Goal: Transaction & Acquisition: Purchase product/service

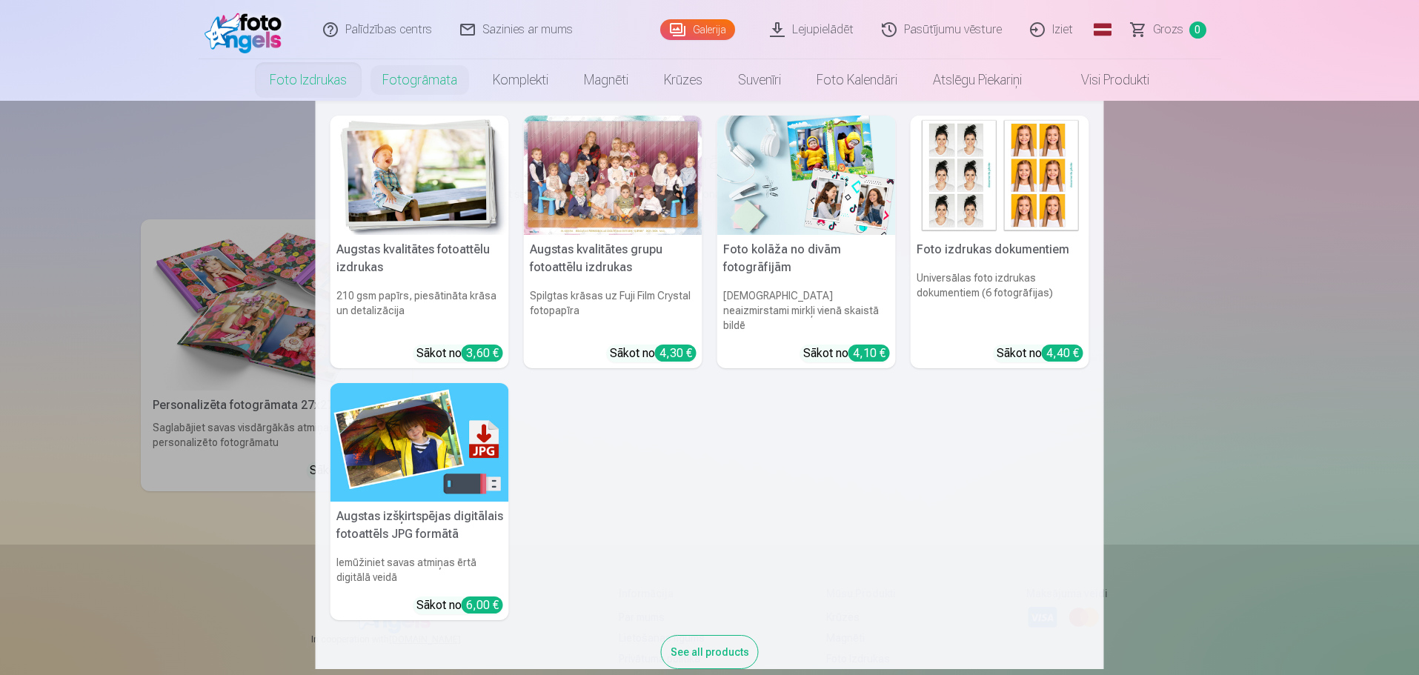
click at [302, 77] on link "Foto izdrukas" at bounding box center [308, 79] width 113 height 41
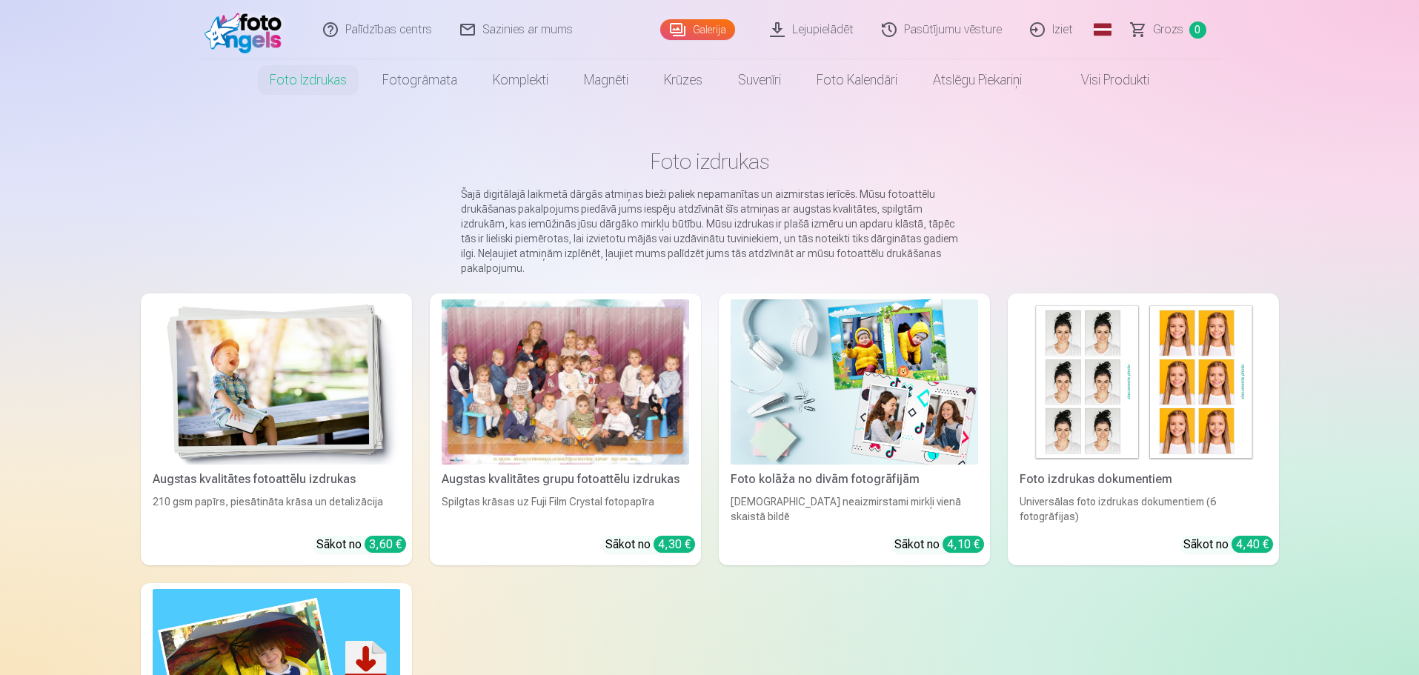
click at [525, 376] on div at bounding box center [566, 381] width 248 height 165
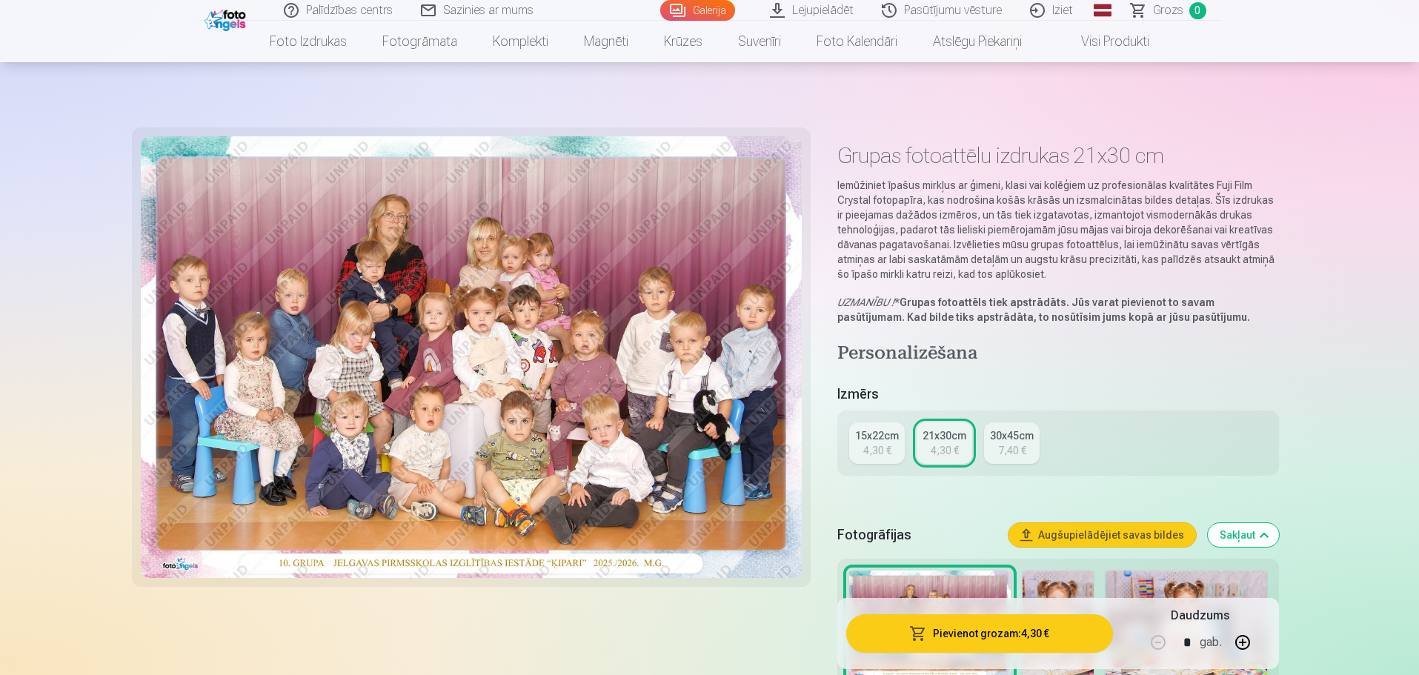
scroll to position [445, 0]
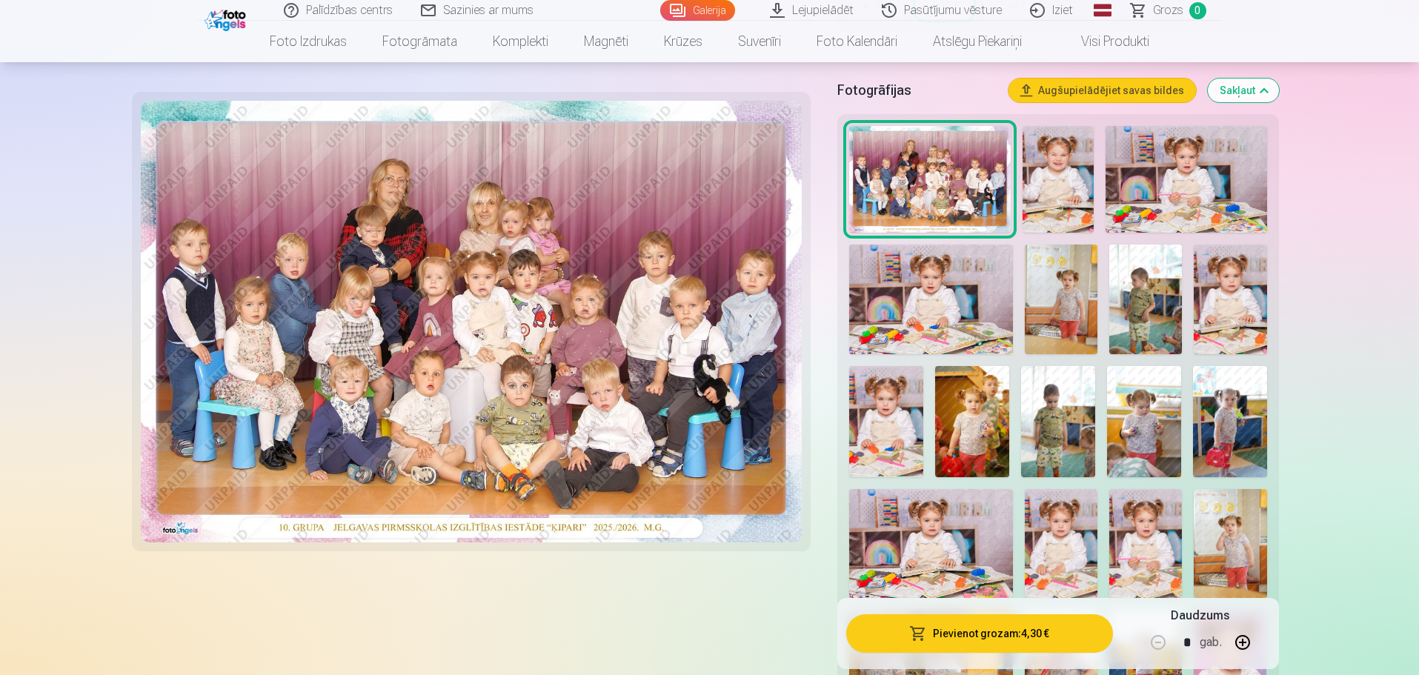
drag, startPoint x: 1143, startPoint y: 533, endPoint x: 1151, endPoint y: 530, distance: 8.7
click at [1143, 533] on img at bounding box center [1145, 543] width 73 height 109
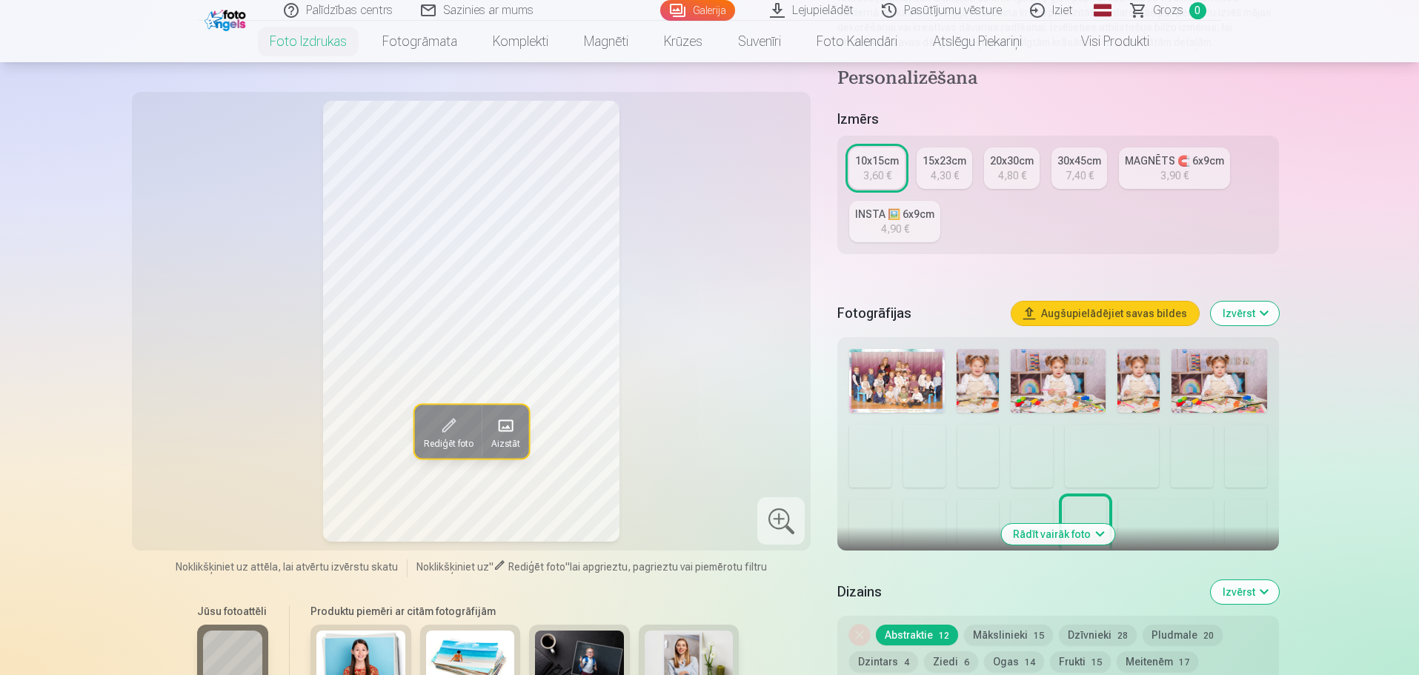
scroll to position [222, 0]
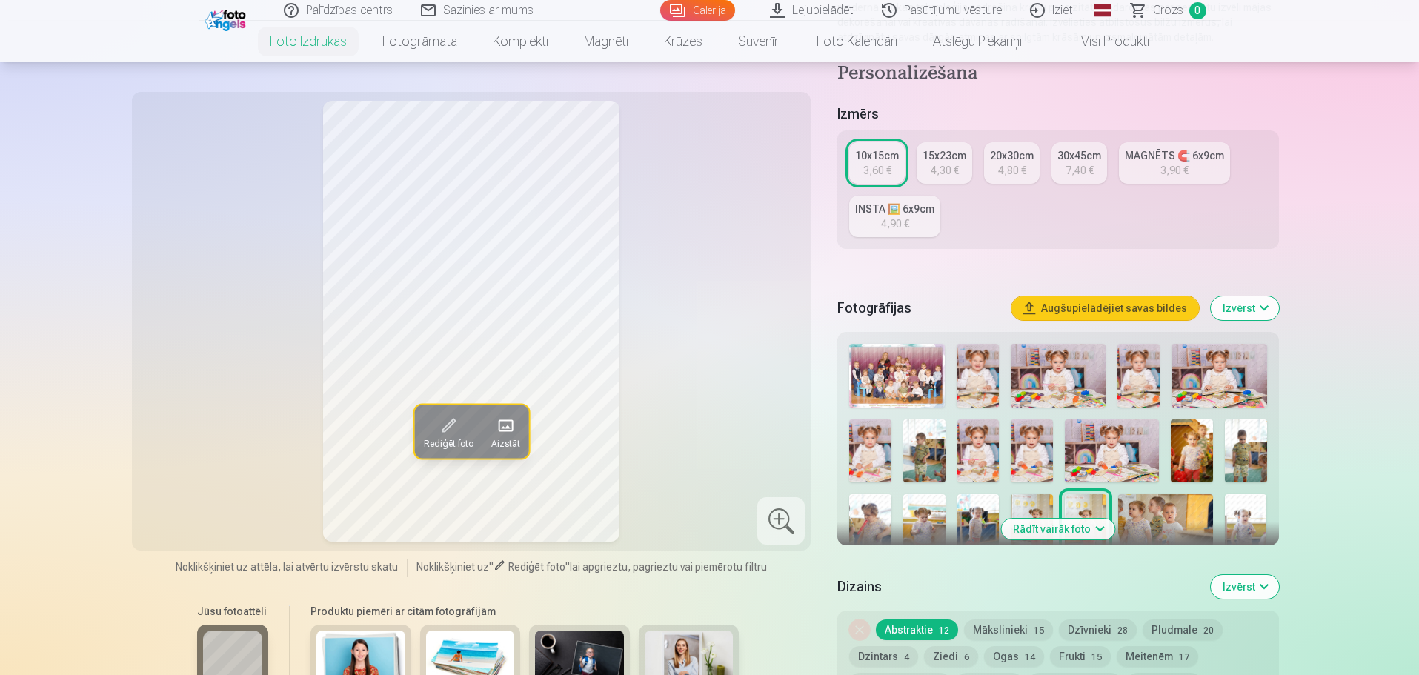
click at [1037, 446] on img at bounding box center [1032, 450] width 42 height 63
click at [774, 530] on div at bounding box center [780, 520] width 47 height 47
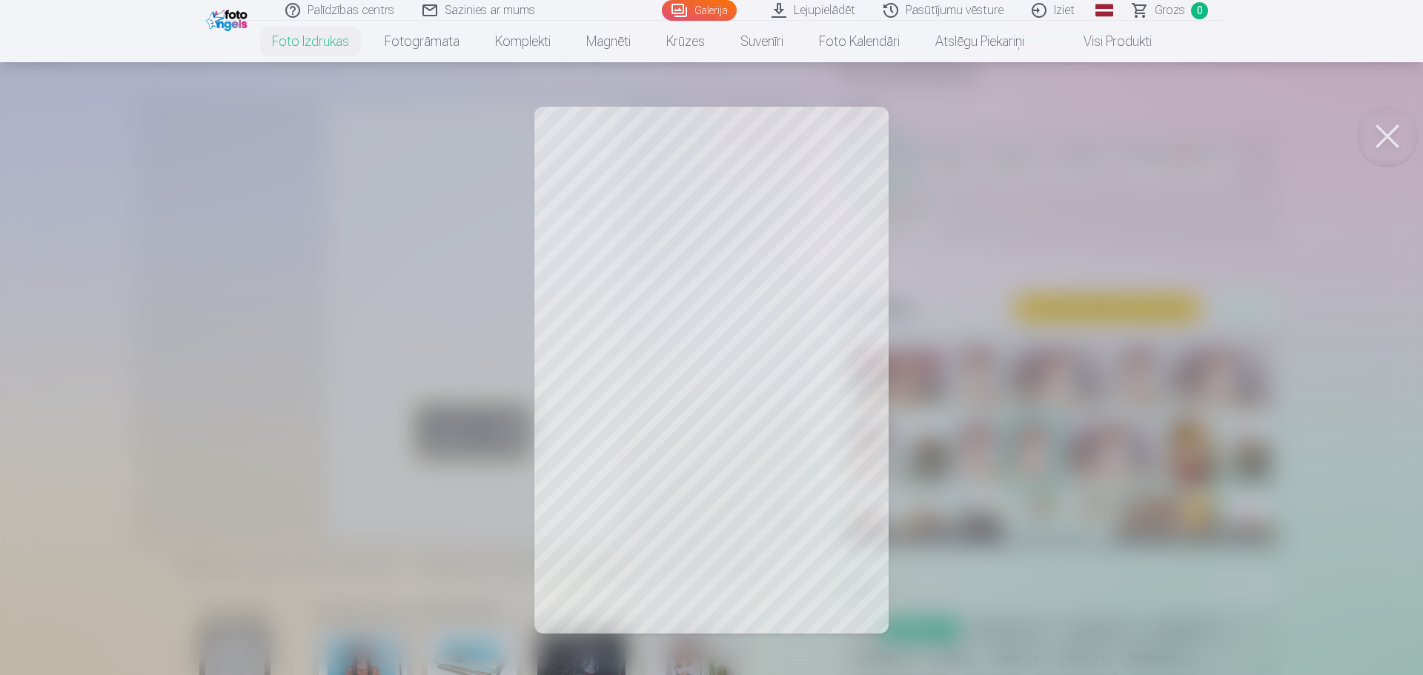
click at [1391, 133] on button at bounding box center [1387, 136] width 59 height 59
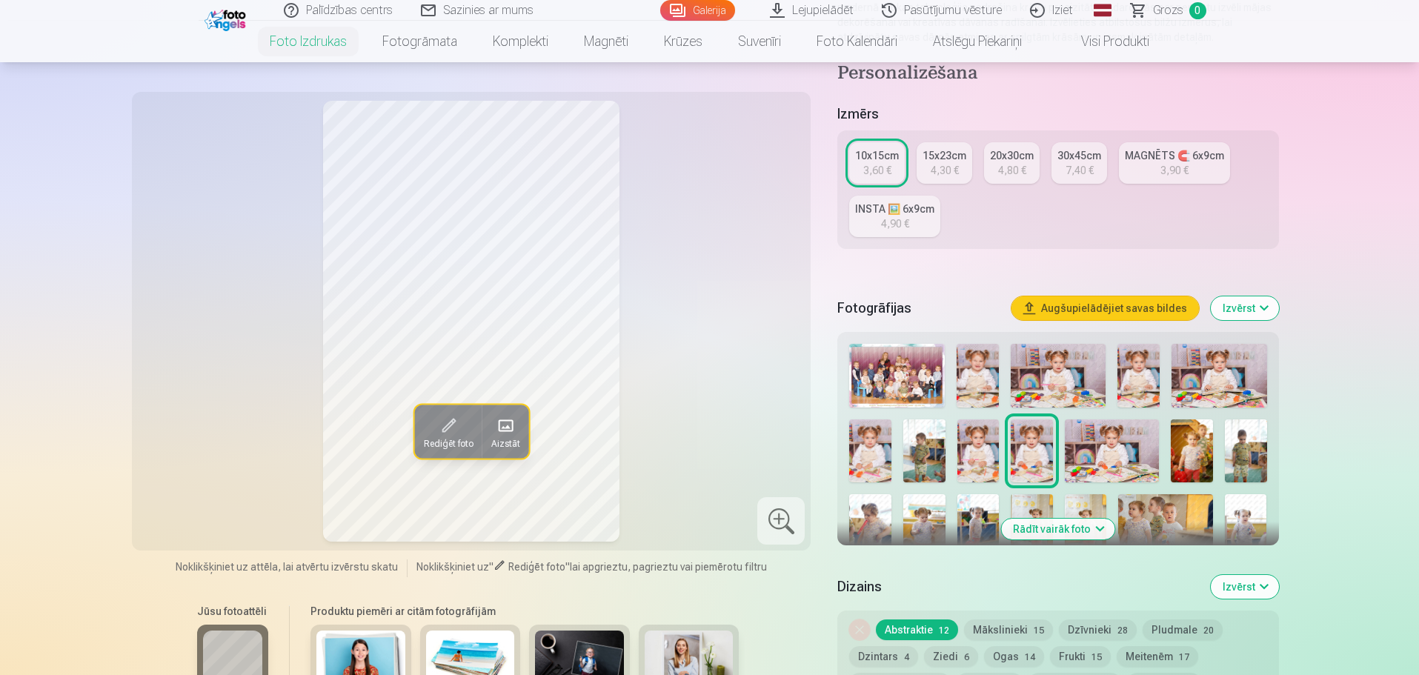
click at [977, 441] on img at bounding box center [978, 450] width 42 height 63
click at [992, 372] on img at bounding box center [978, 376] width 42 height 64
click at [1063, 376] on img at bounding box center [1058, 376] width 95 height 64
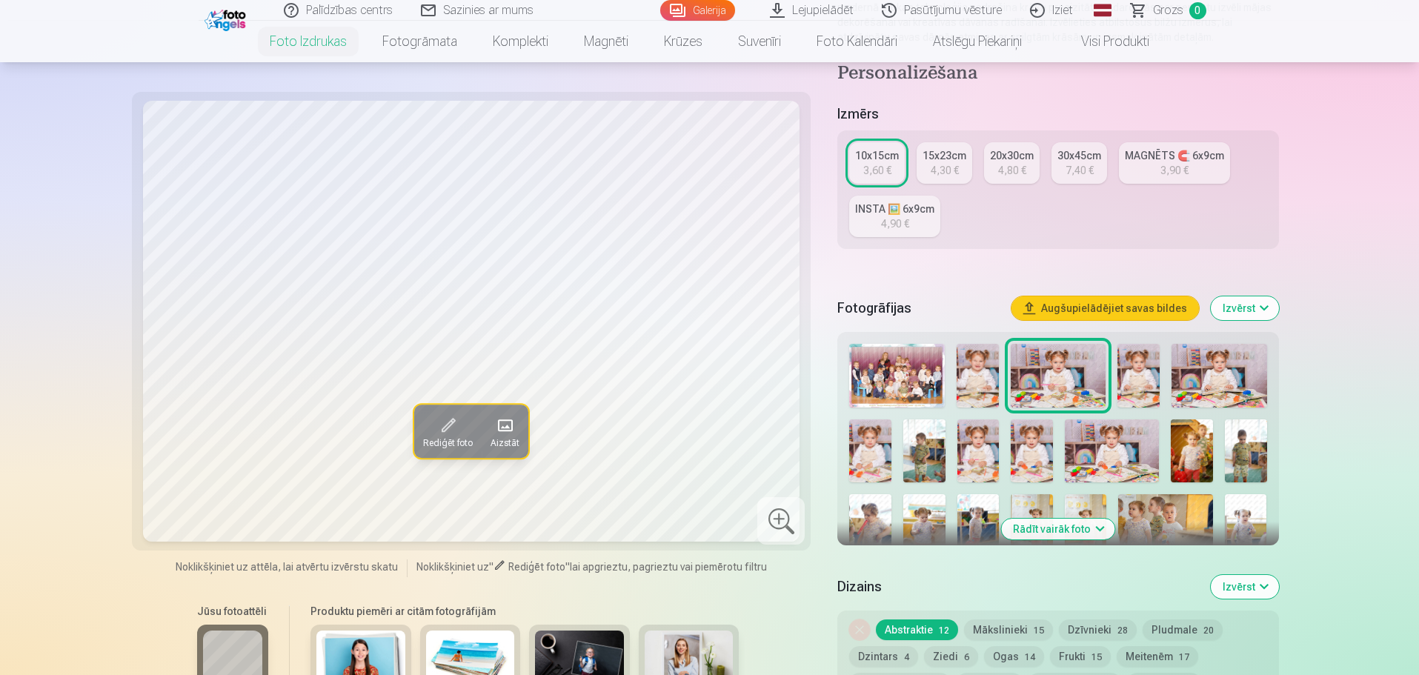
click at [1129, 374] on img at bounding box center [1138, 376] width 42 height 64
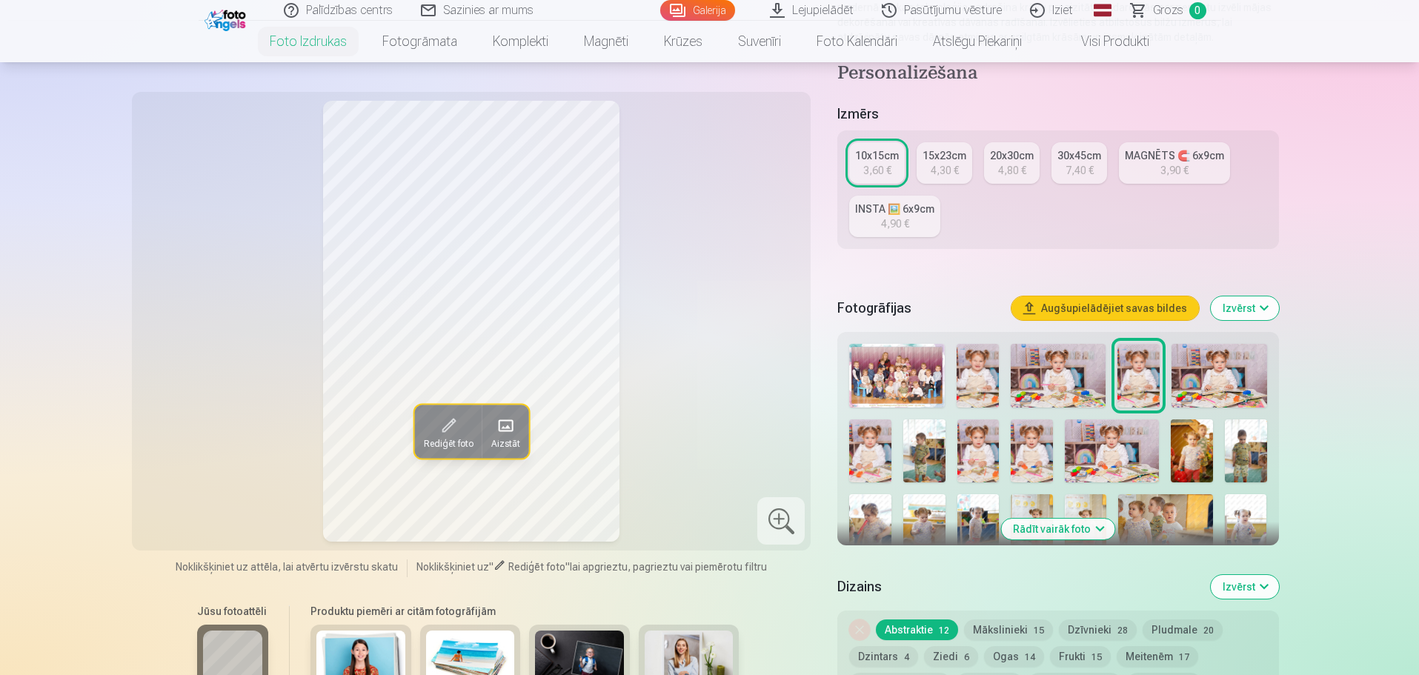
click at [1195, 383] on img at bounding box center [1219, 376] width 95 height 64
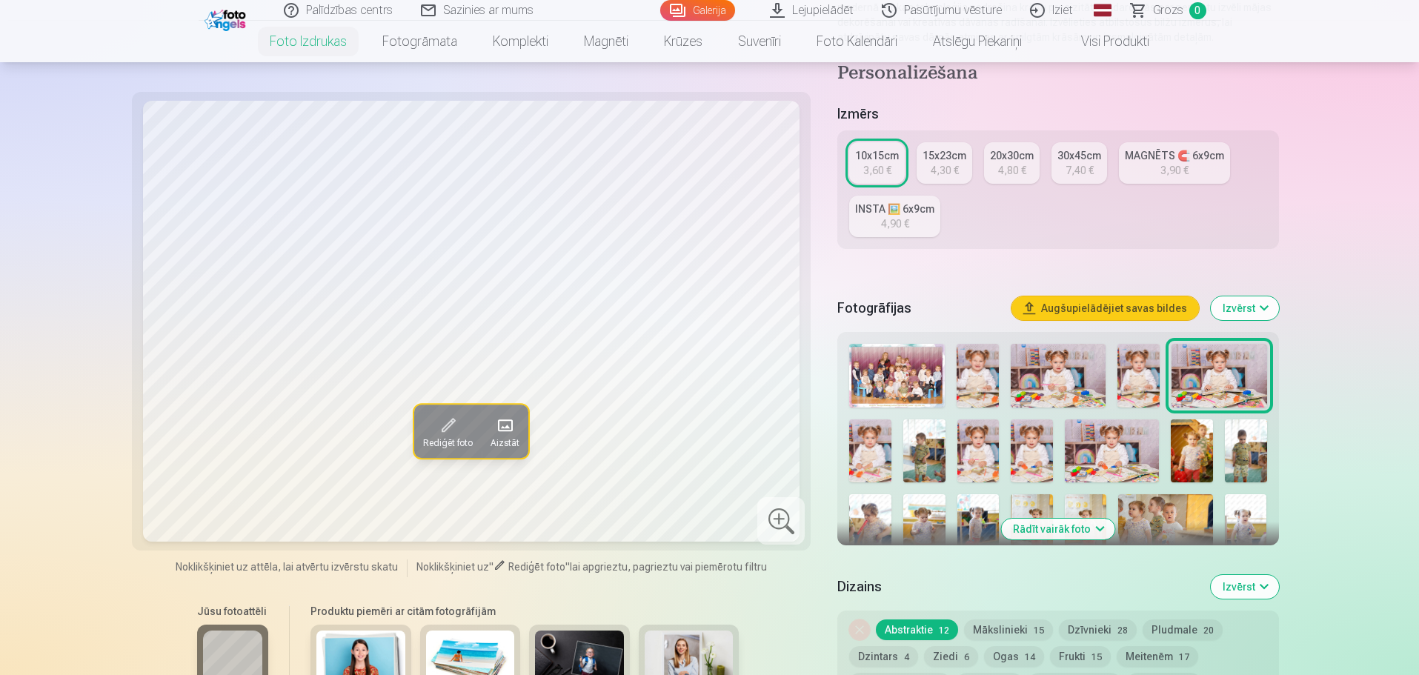
click at [891, 371] on img at bounding box center [896, 376] width 95 height 64
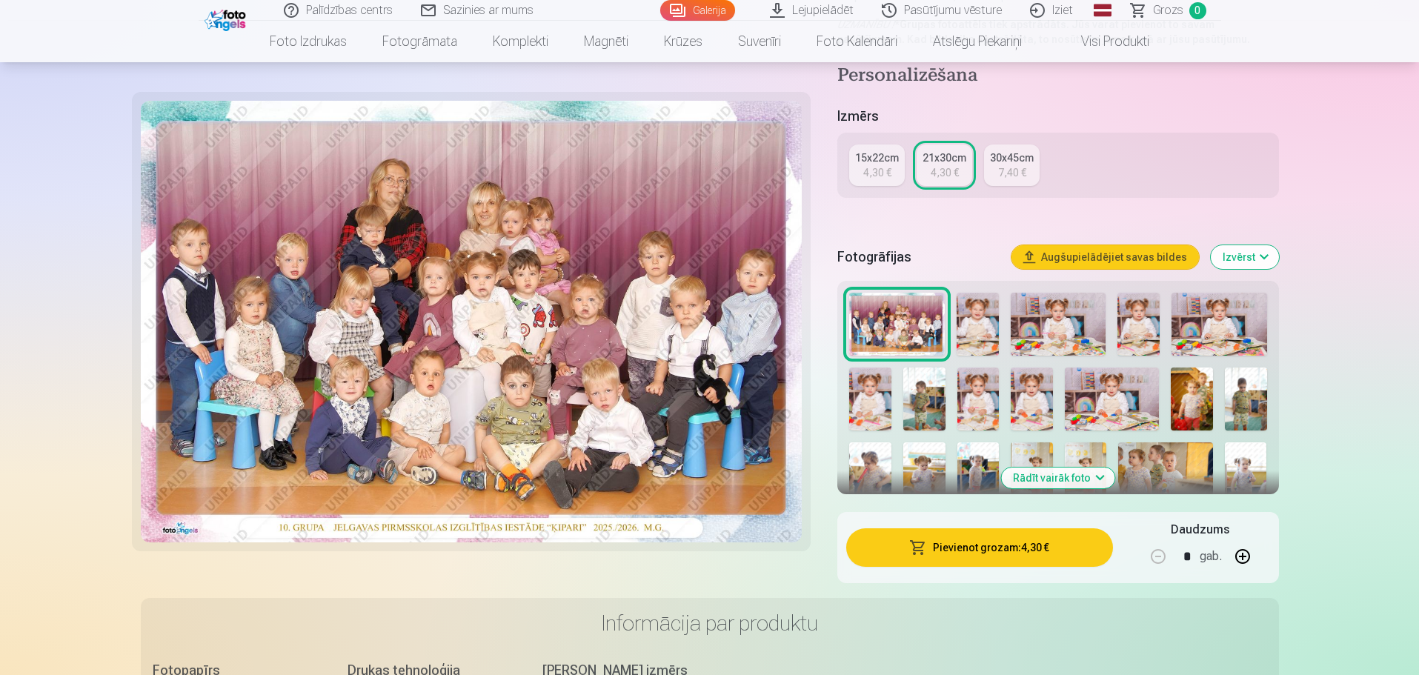
scroll to position [296, 0]
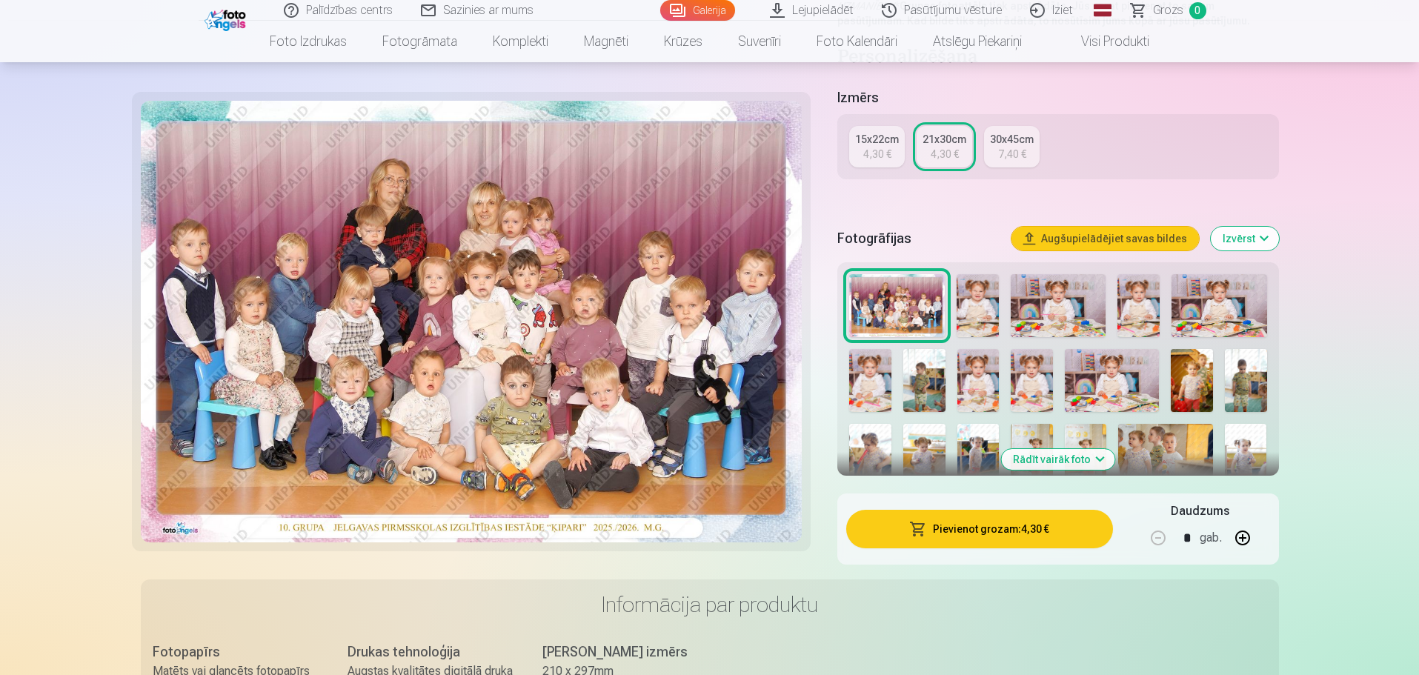
click at [926, 390] on img at bounding box center [924, 380] width 42 height 63
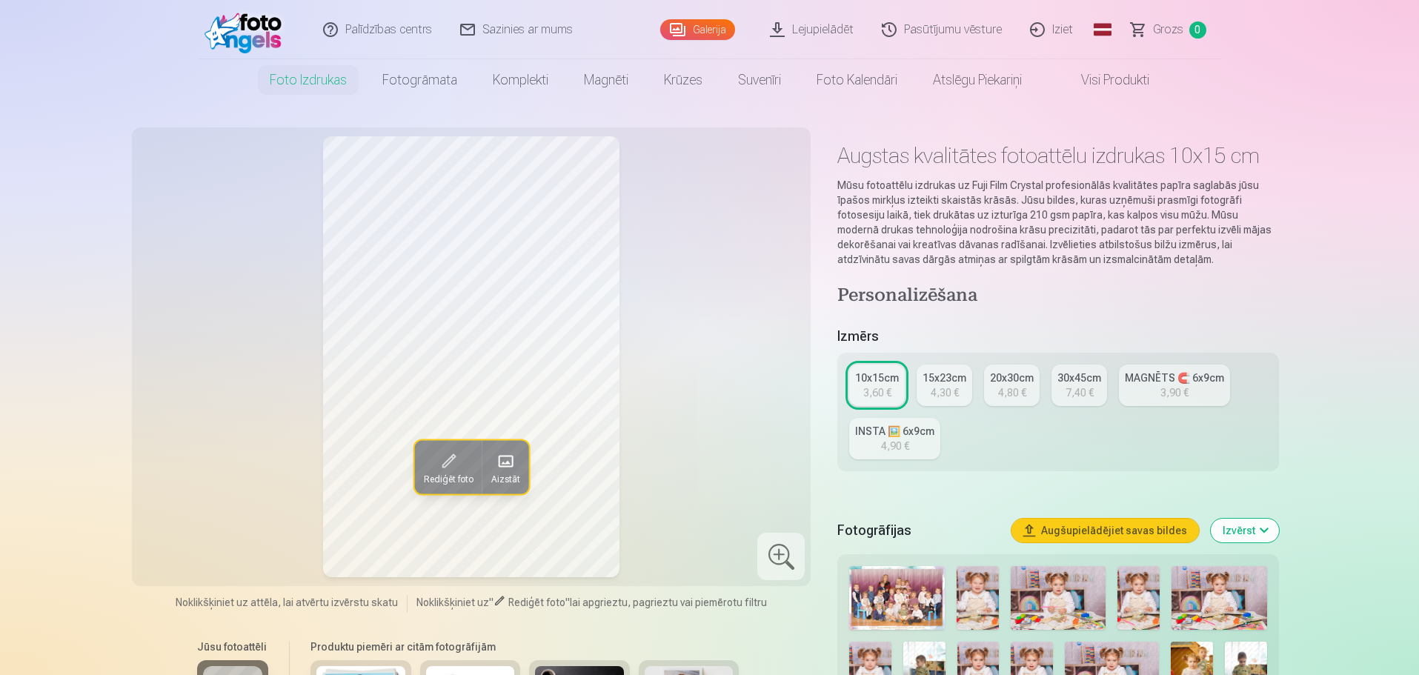
click at [1077, 379] on div "30x45cm" at bounding box center [1079, 378] width 44 height 15
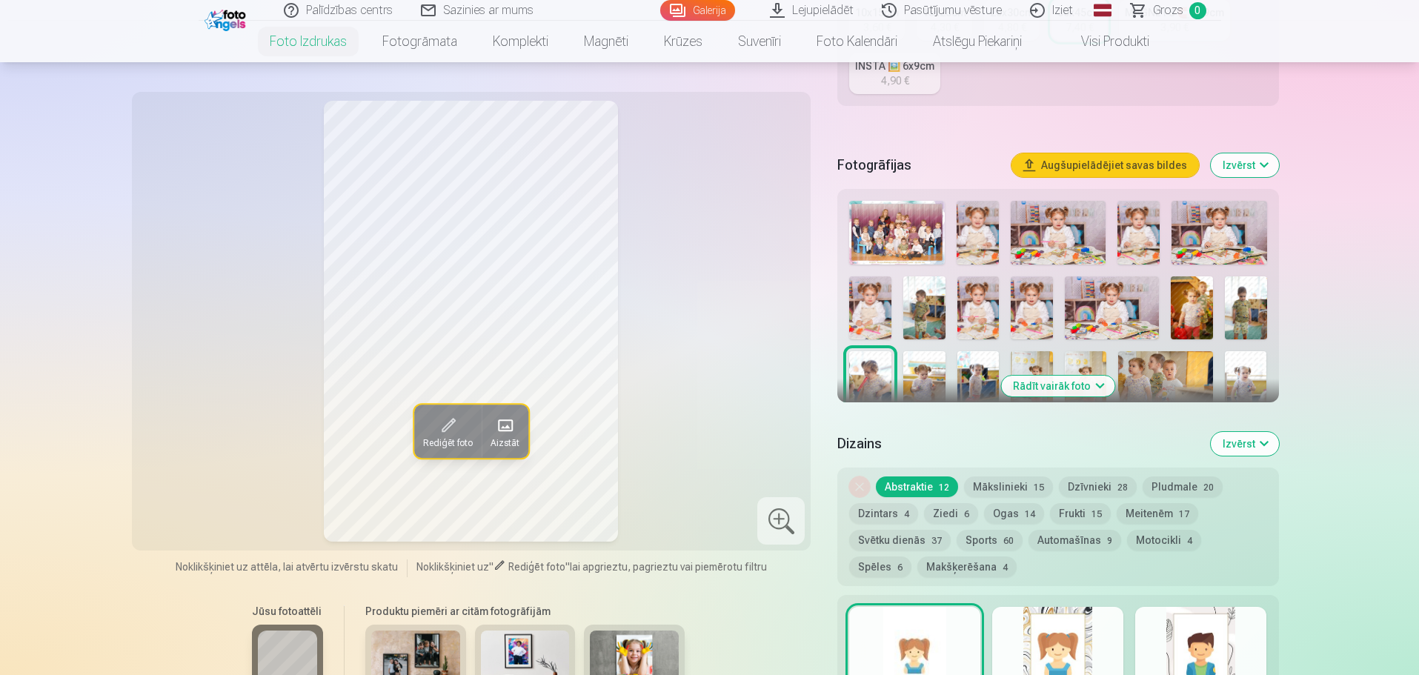
scroll to position [371, 0]
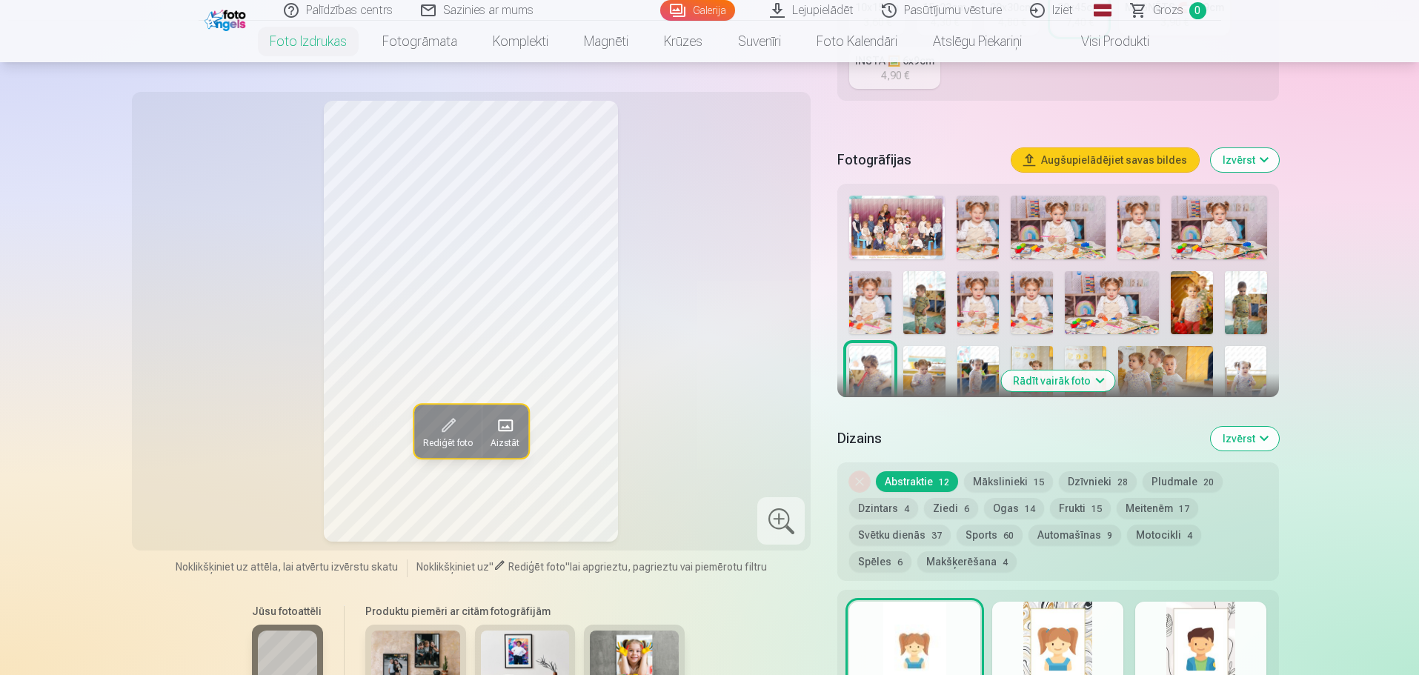
click at [1251, 297] on img at bounding box center [1246, 302] width 42 height 63
click at [1252, 368] on img at bounding box center [1246, 377] width 42 height 63
click at [1239, 311] on img at bounding box center [1246, 302] width 42 height 63
click at [920, 362] on img at bounding box center [924, 377] width 42 height 63
click at [989, 362] on img at bounding box center [978, 377] width 42 height 63
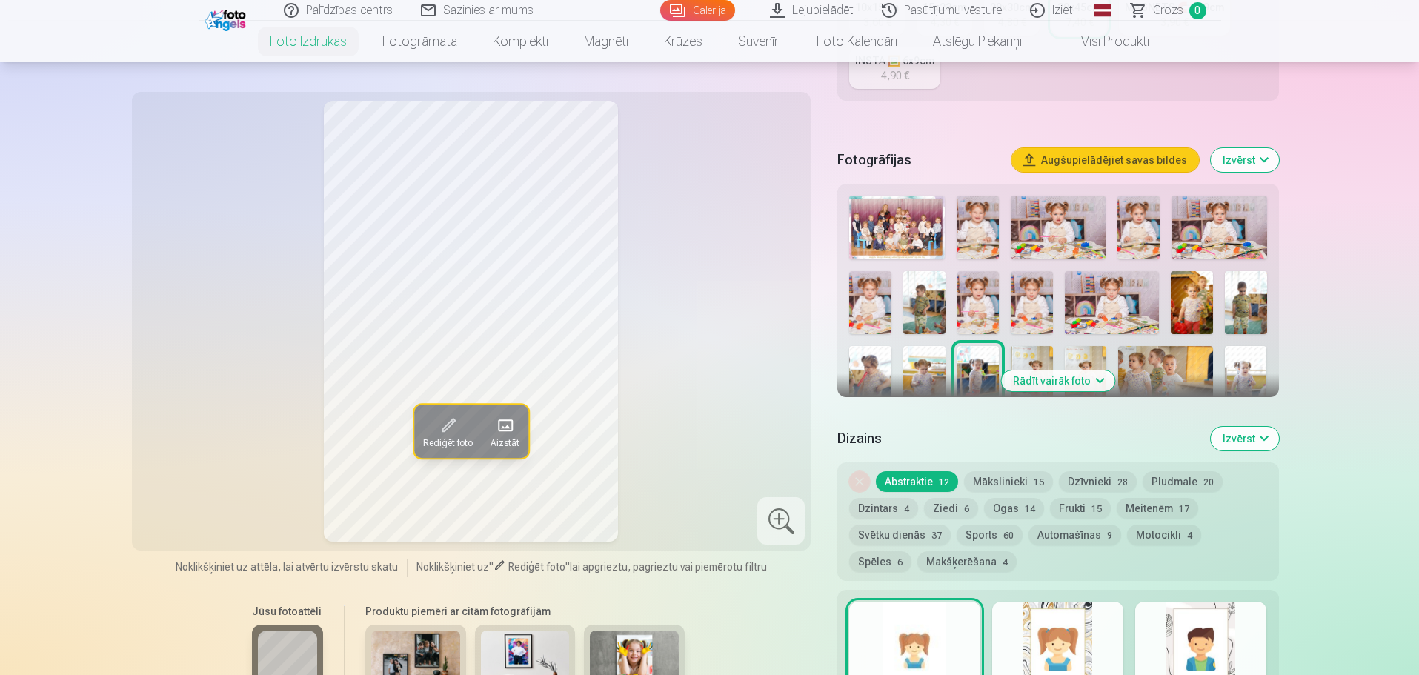
click at [1037, 361] on img at bounding box center [1032, 377] width 42 height 63
click at [1232, 305] on img at bounding box center [1246, 302] width 42 height 63
click at [924, 312] on img at bounding box center [924, 302] width 42 height 63
click at [868, 358] on img at bounding box center [870, 377] width 42 height 63
click at [928, 360] on img at bounding box center [924, 377] width 42 height 63
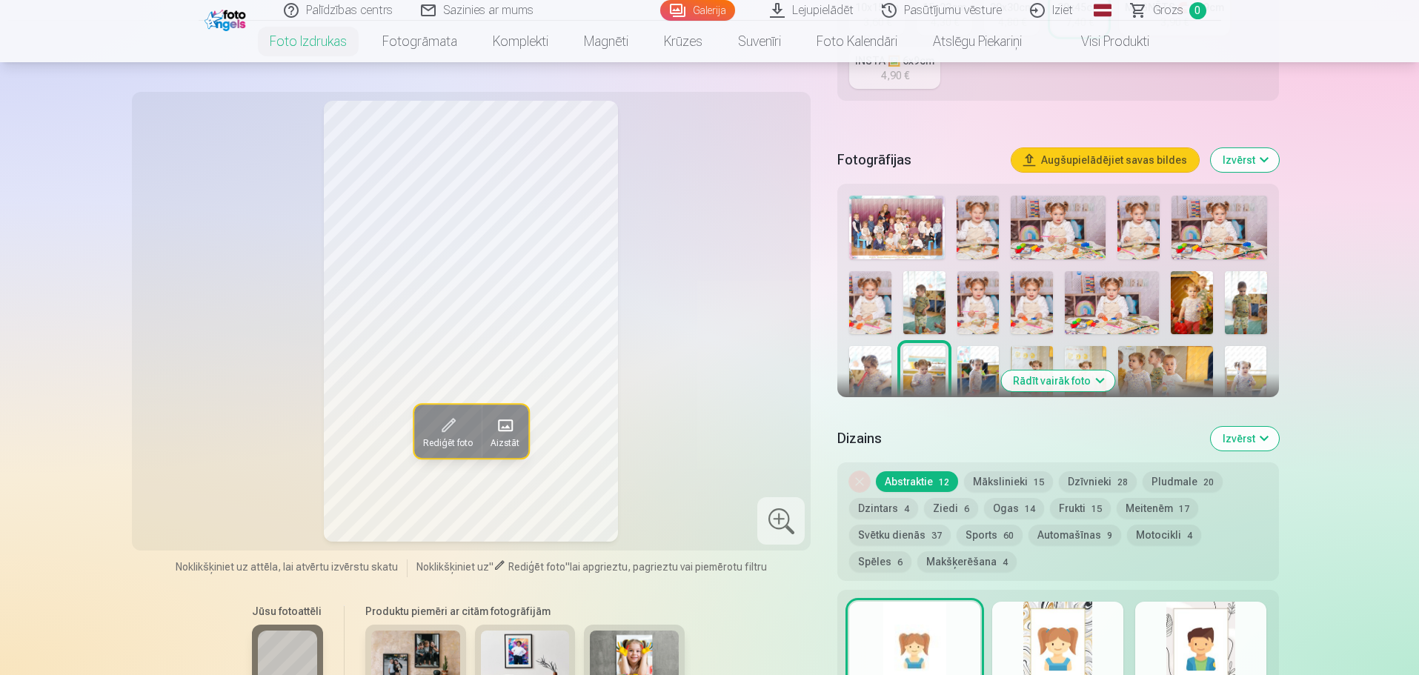
click at [974, 359] on img at bounding box center [978, 377] width 42 height 63
click at [1028, 355] on img at bounding box center [1032, 377] width 42 height 63
click at [1084, 356] on img at bounding box center [1086, 377] width 42 height 63
click at [1155, 362] on img at bounding box center [1165, 377] width 94 height 63
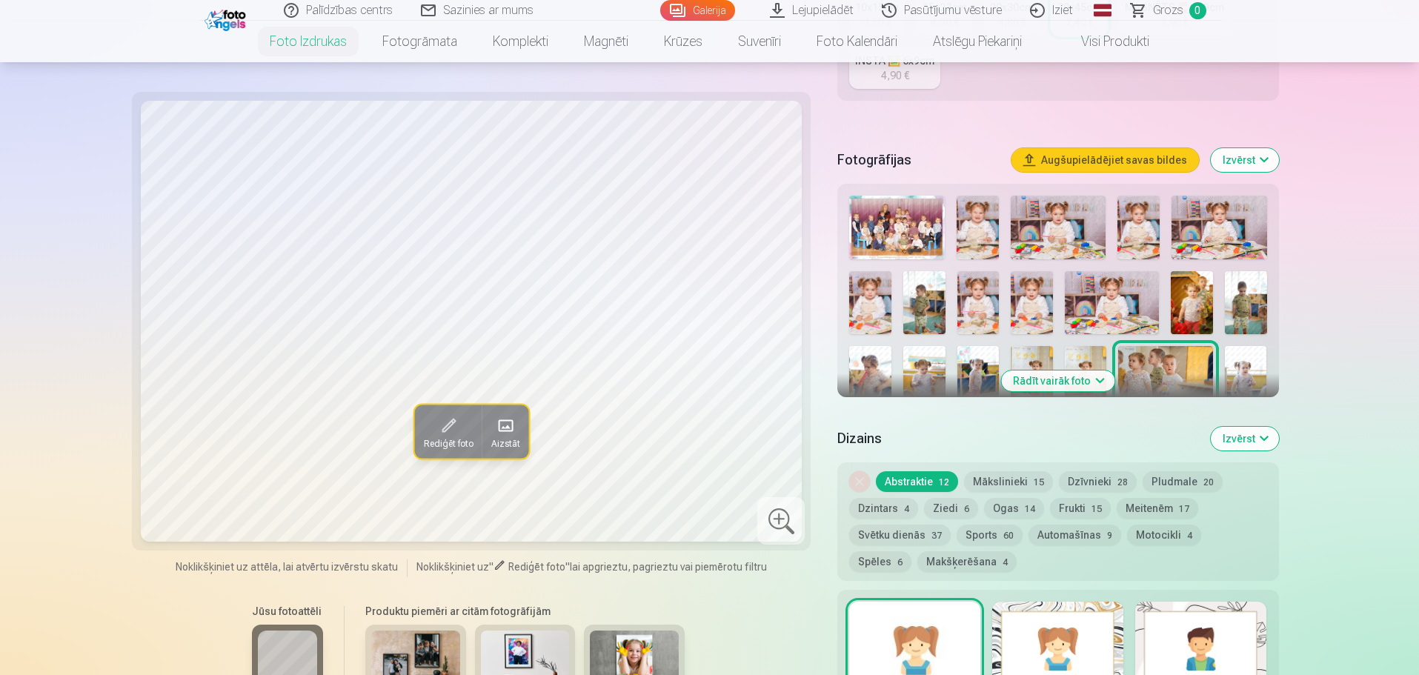
click at [1241, 359] on img at bounding box center [1246, 377] width 42 height 63
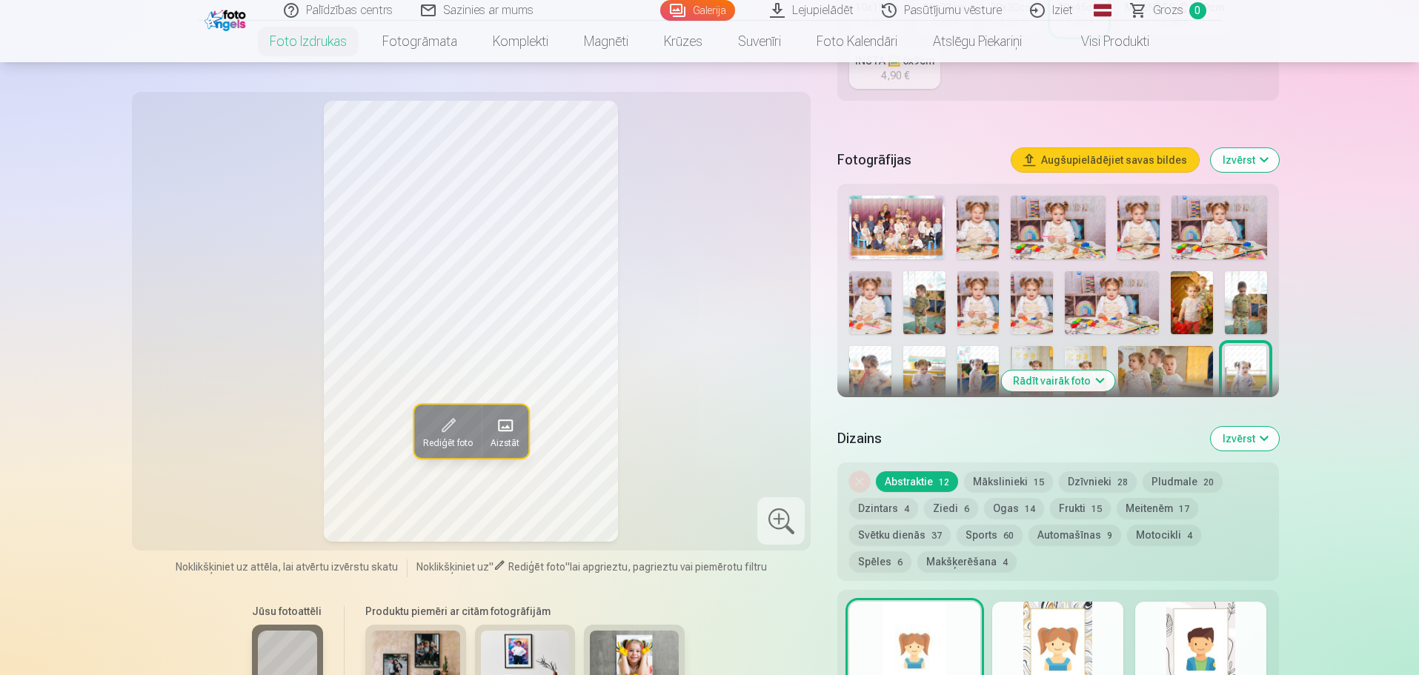
click at [1137, 230] on img at bounding box center [1138, 228] width 42 height 64
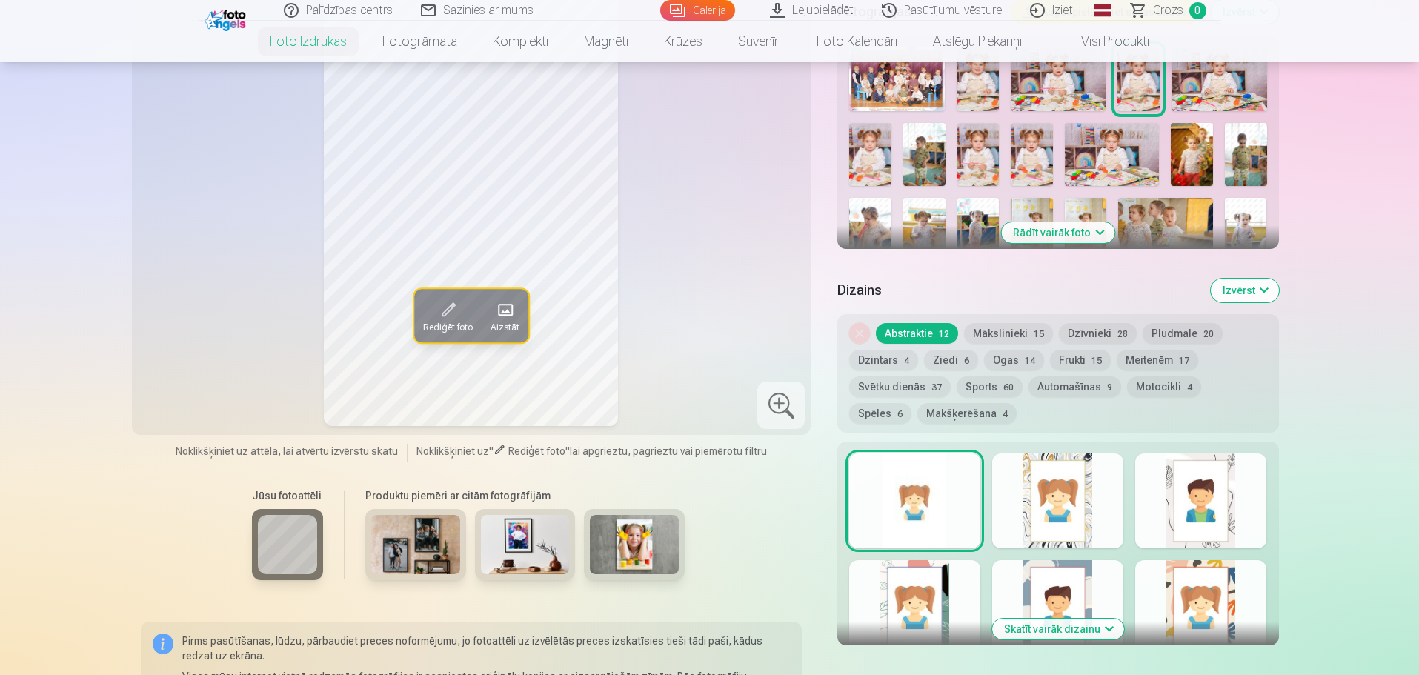
scroll to position [445, 0]
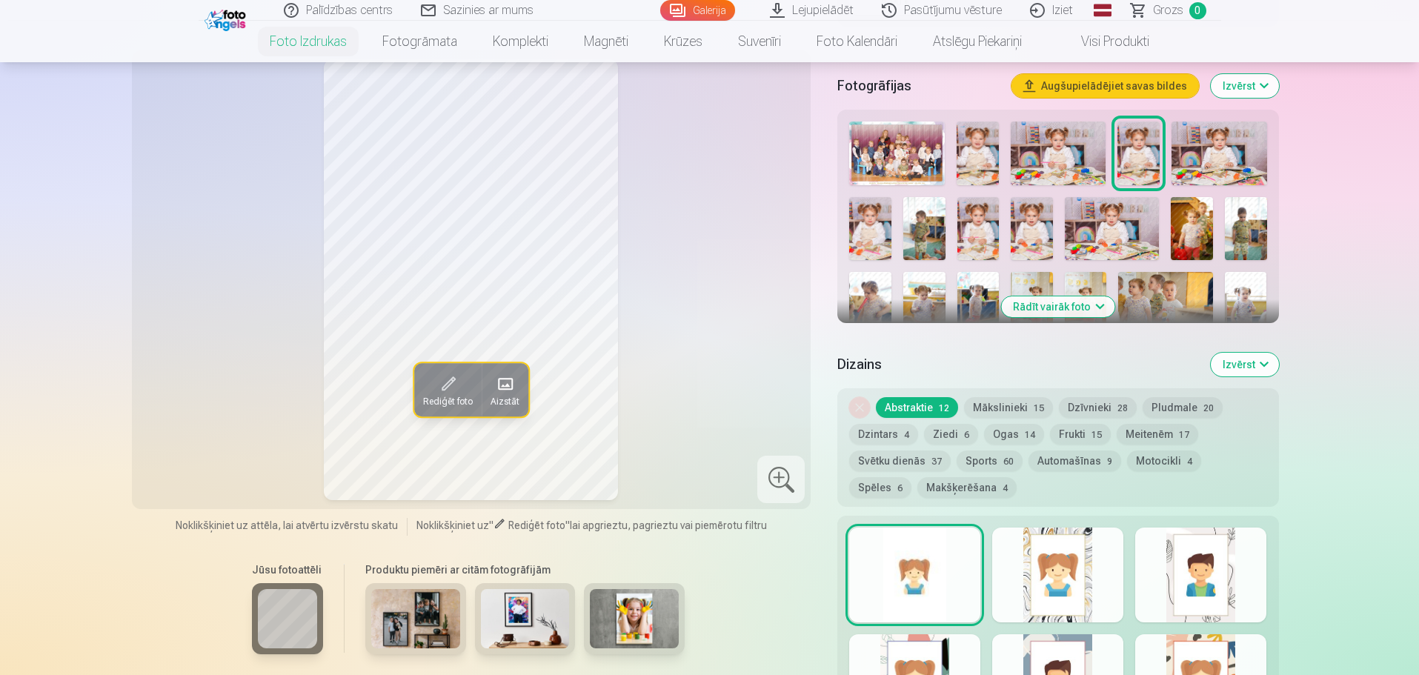
click at [1026, 408] on button "Mākslinieki 15" at bounding box center [1008, 407] width 89 height 21
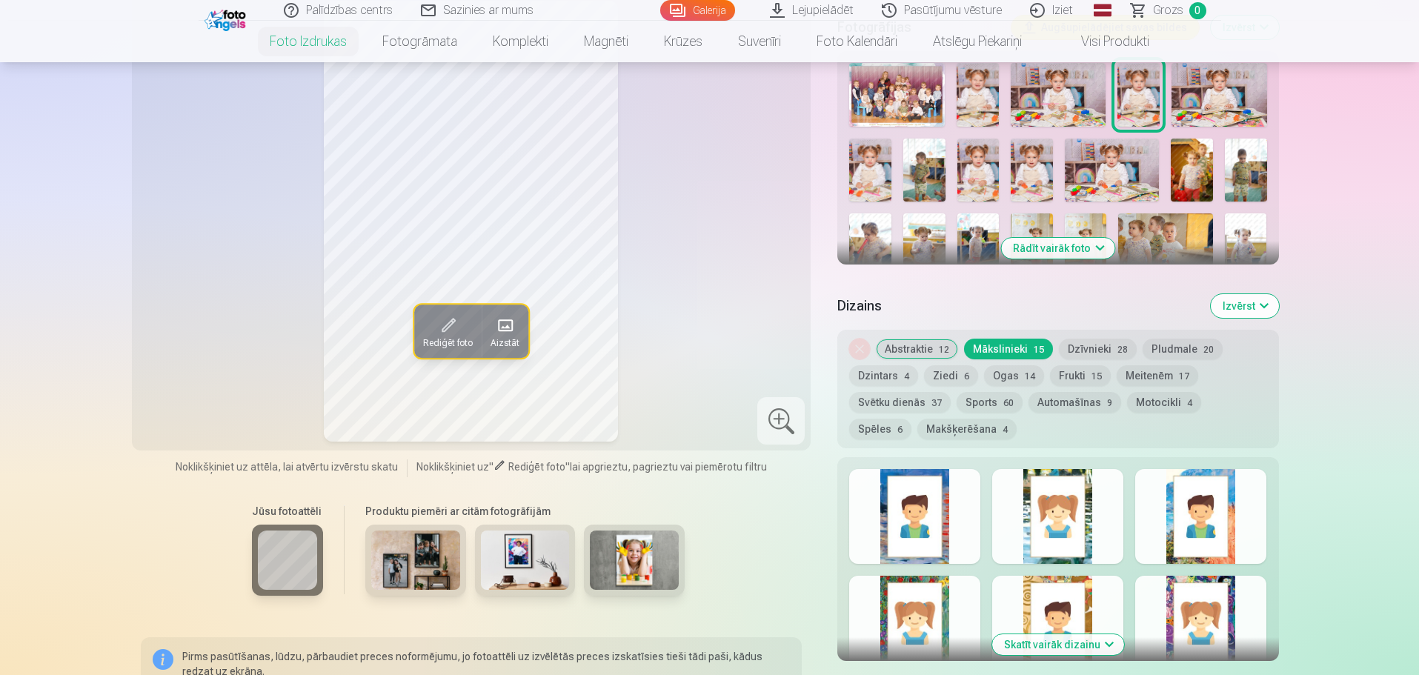
scroll to position [593, 0]
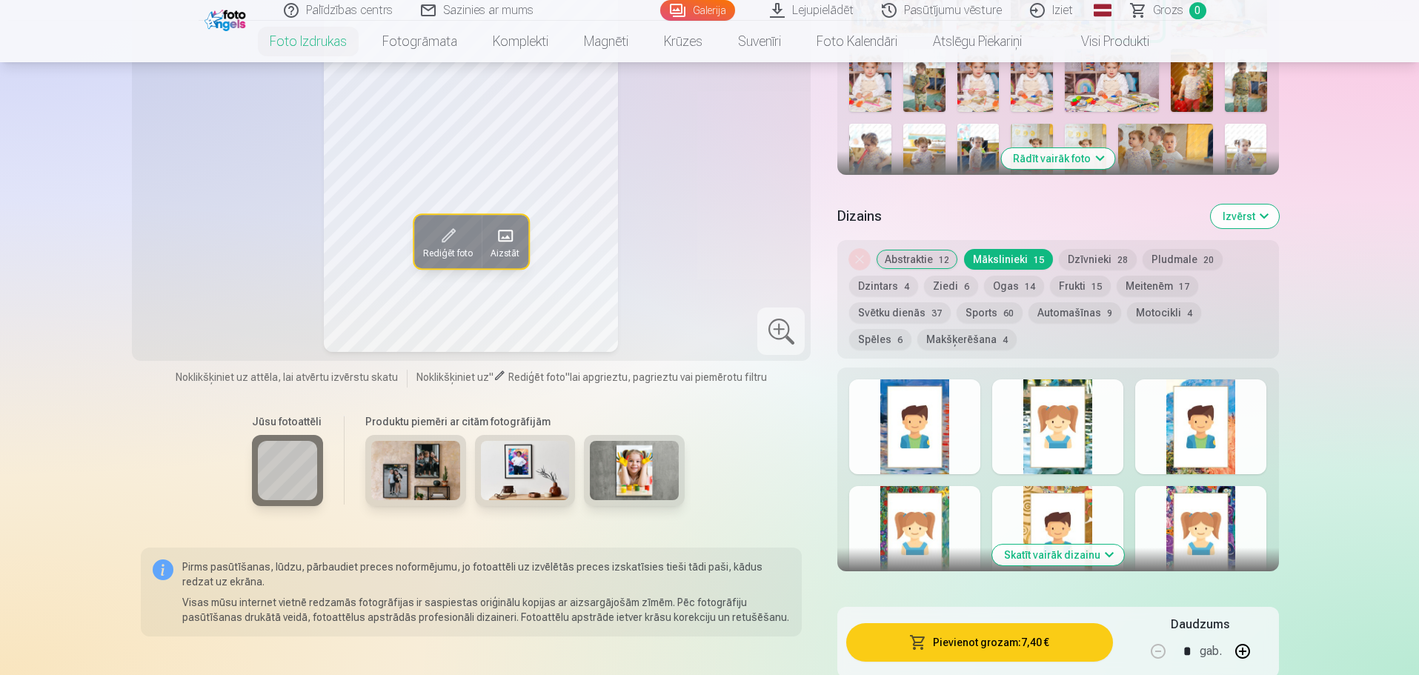
click at [957, 285] on button "Ziedi 6" at bounding box center [951, 286] width 54 height 21
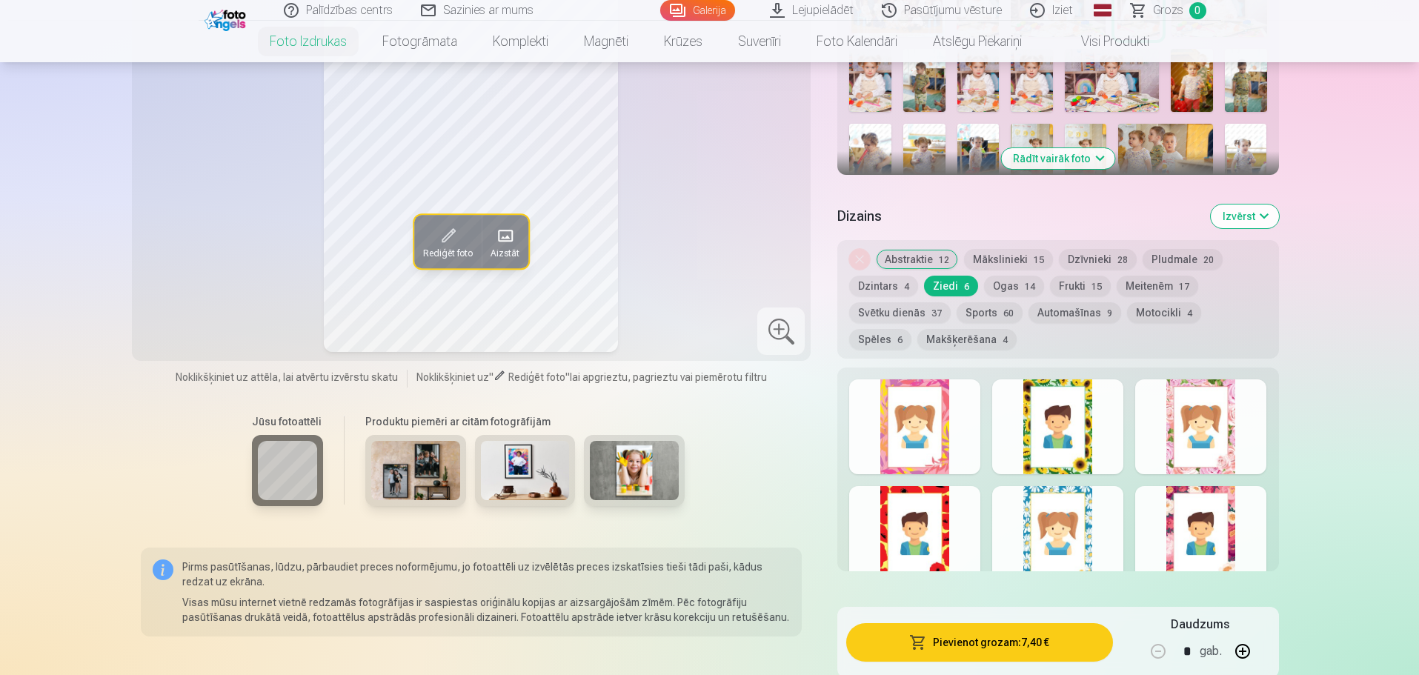
click at [1006, 290] on button "Ogas 14" at bounding box center [1014, 286] width 60 height 21
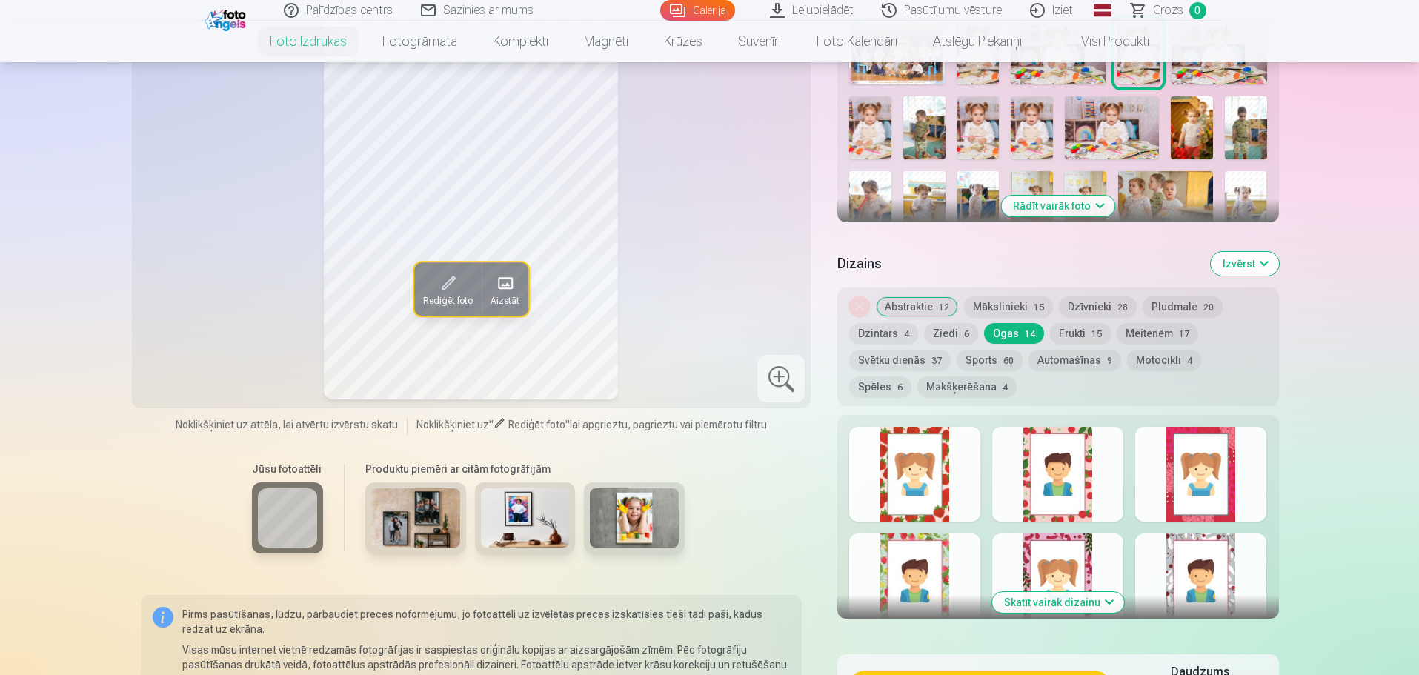
scroll to position [519, 0]
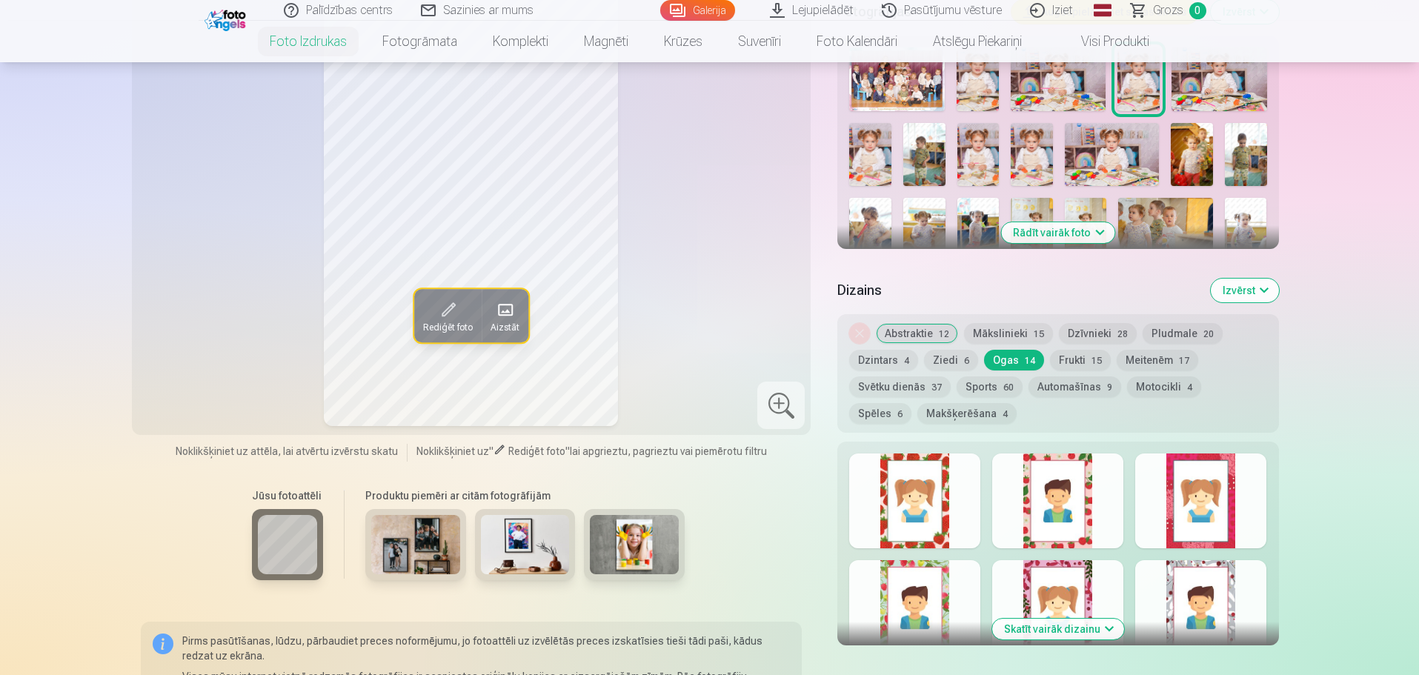
click at [433, 531] on img at bounding box center [415, 544] width 89 height 59
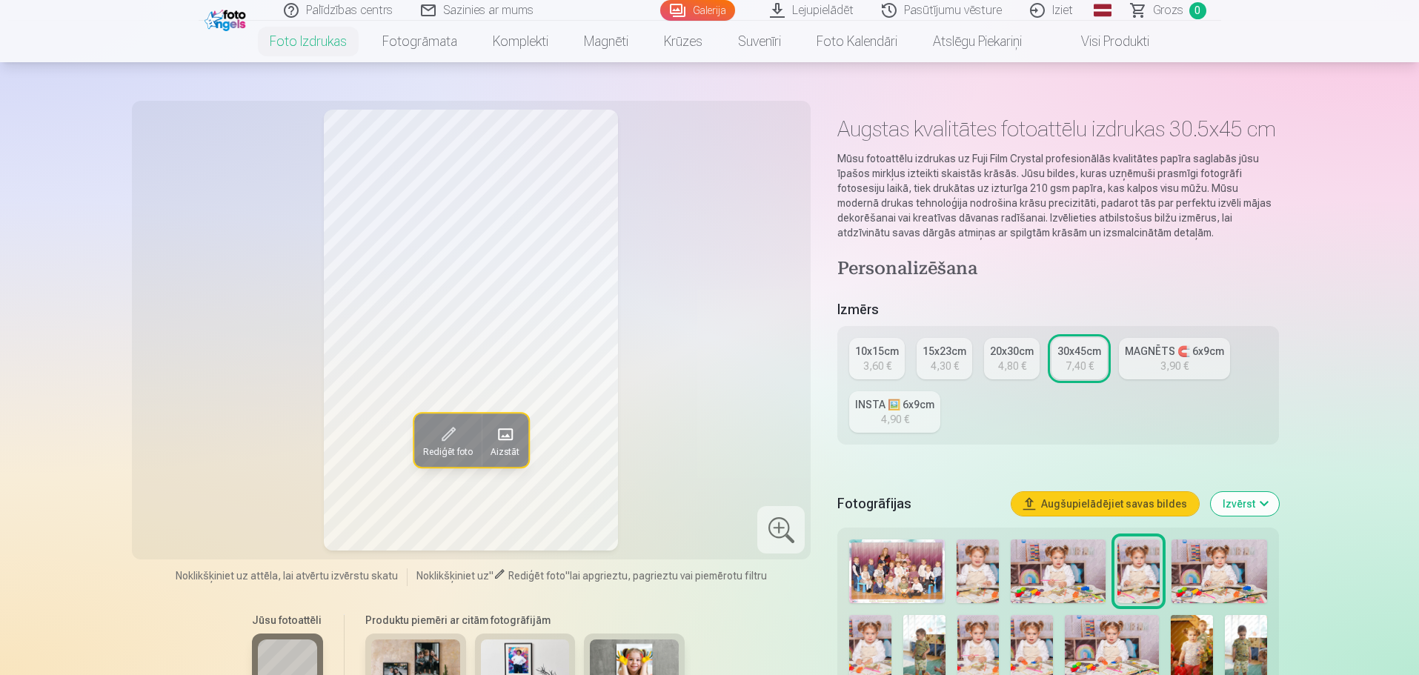
scroll to position [0, 0]
